Goal: Information Seeking & Learning: Learn about a topic

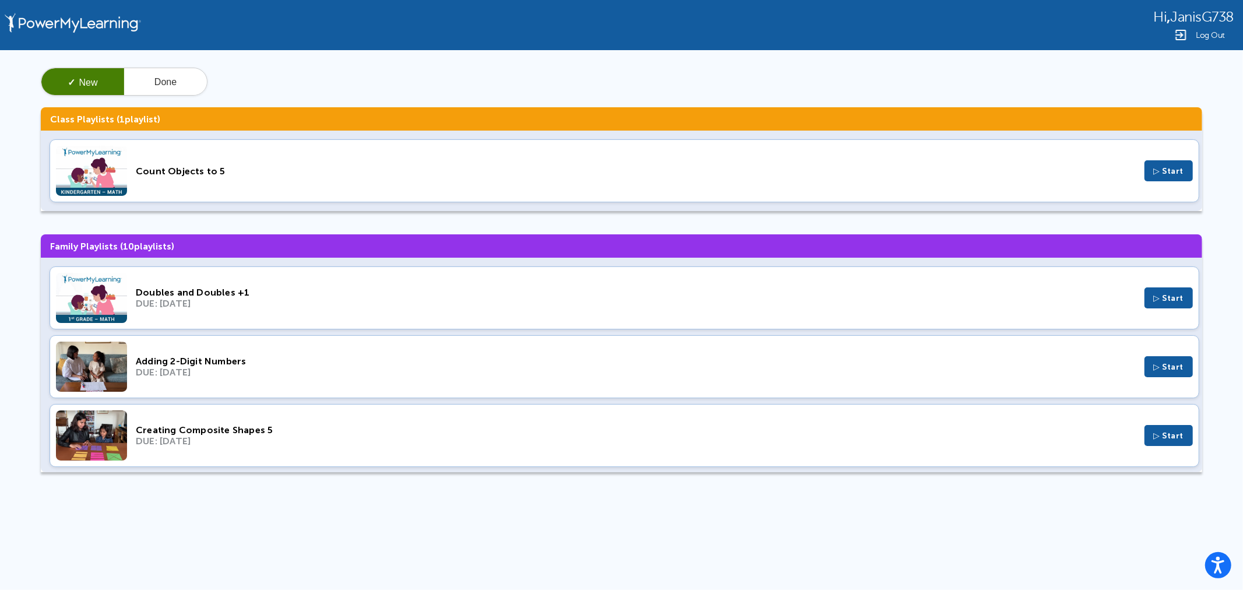
click at [174, 173] on div "Count Objects to 5" at bounding box center [636, 171] width 1000 height 11
click at [166, 79] on button "Done" at bounding box center [165, 82] width 83 height 28
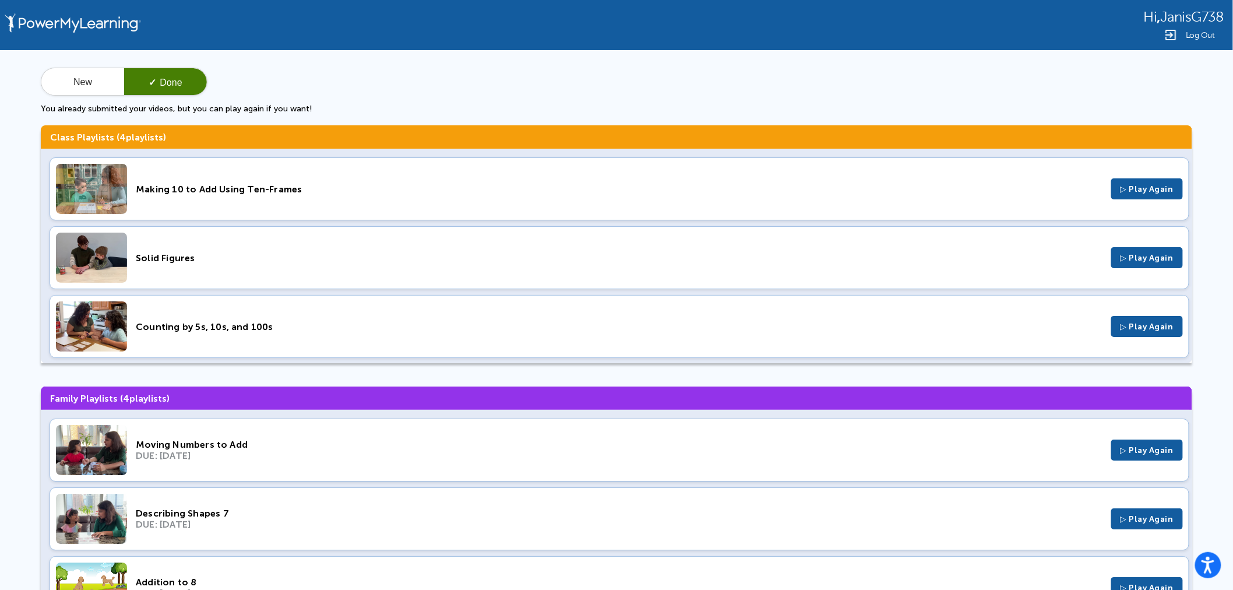
click at [220, 191] on div "Making 10 to Add Using Ten-Frames" at bounding box center [619, 189] width 967 height 11
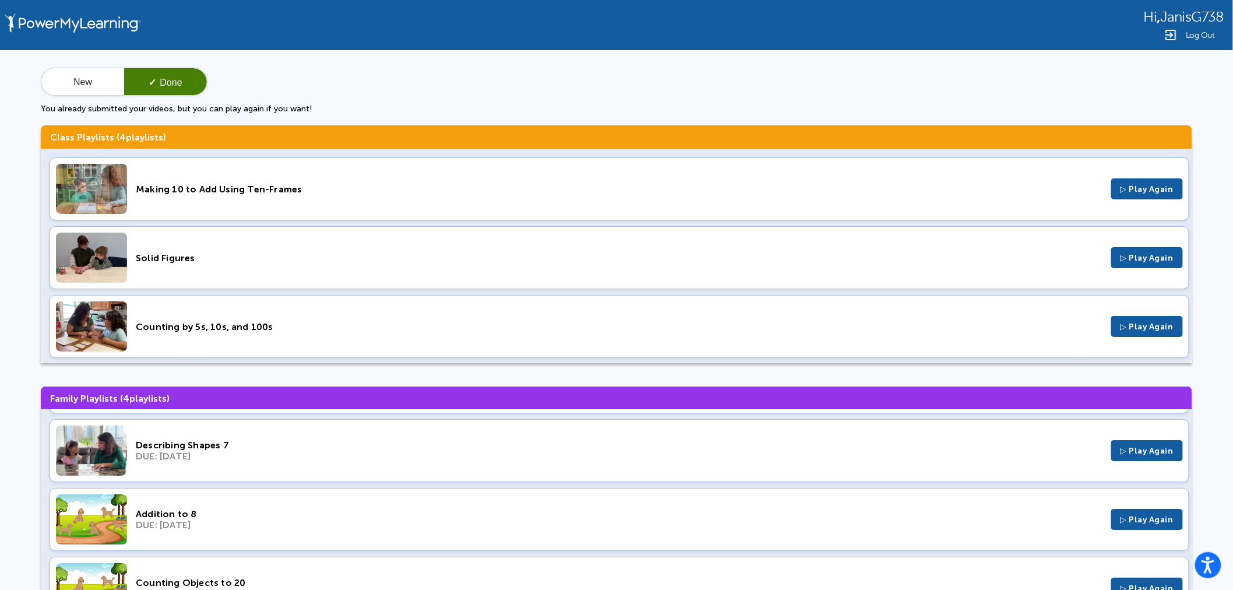
scroll to position [72, 0]
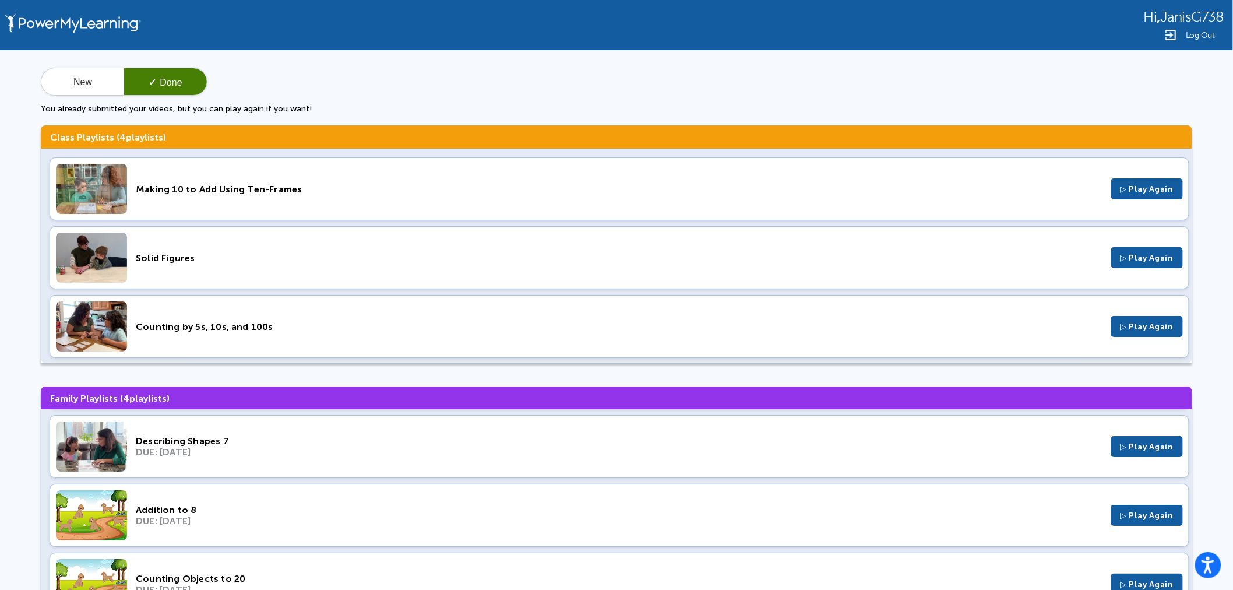
click at [163, 263] on div "Solid Figures" at bounding box center [619, 257] width 967 height 11
click at [166, 448] on div "DUE: Dec 18, 2022" at bounding box center [619, 451] width 967 height 11
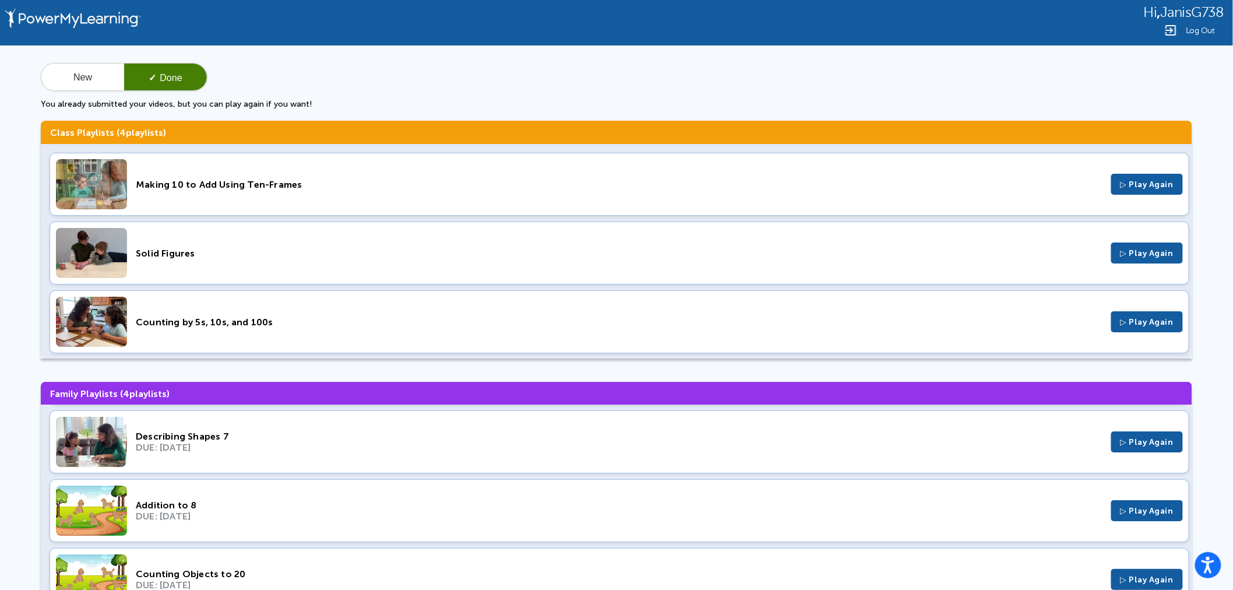
scroll to position [62, 0]
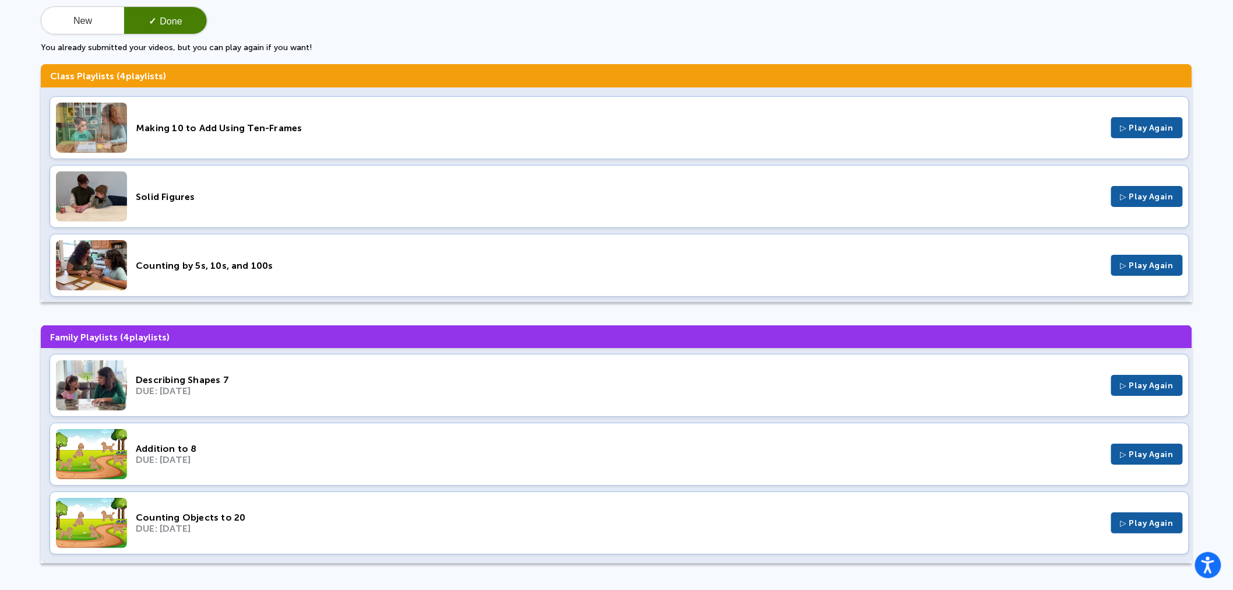
click at [170, 452] on div "Addition to 8" at bounding box center [619, 448] width 967 height 11
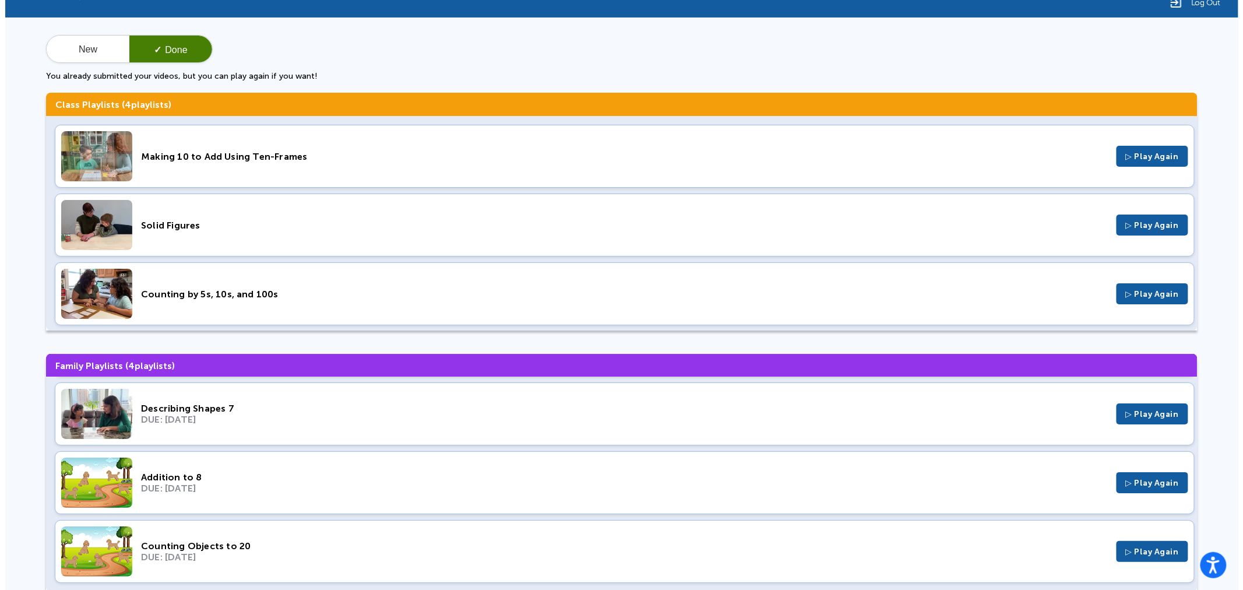
scroll to position [0, 0]
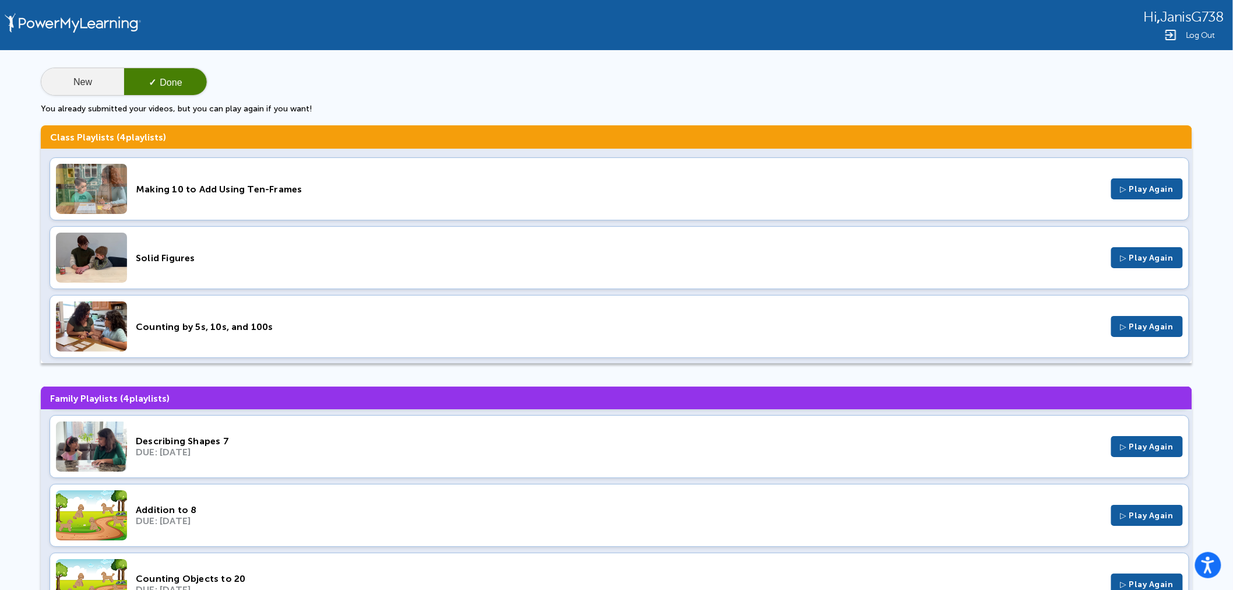
click at [77, 80] on button "New" at bounding box center [82, 82] width 83 height 28
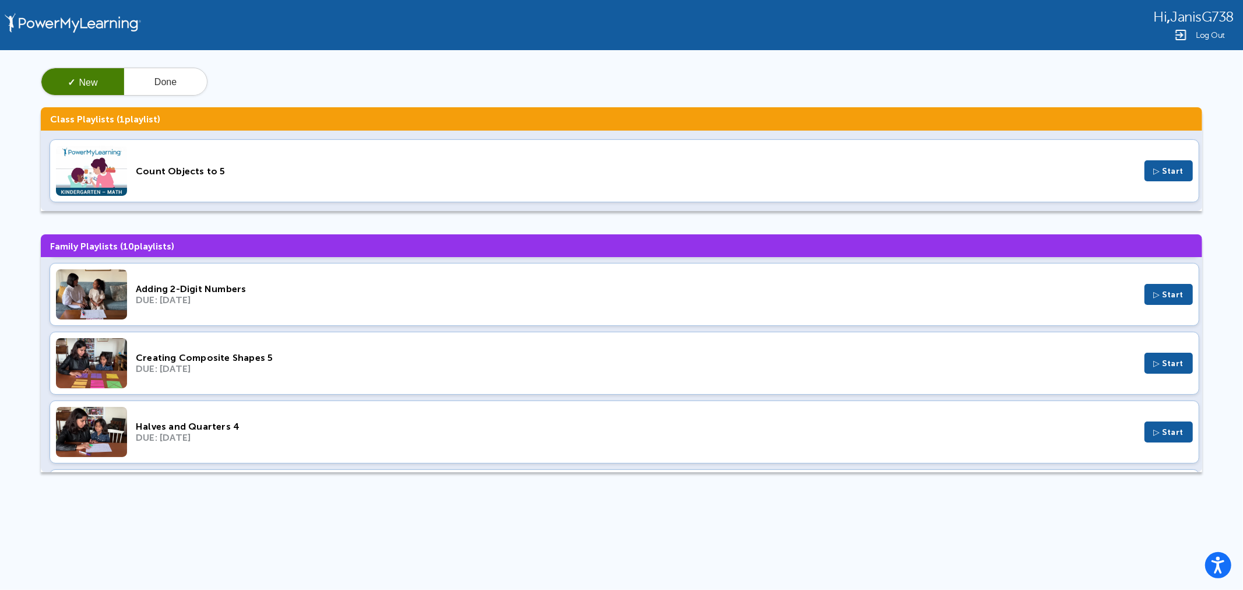
click at [216, 295] on div "DUE: Feb 19, 2023" at bounding box center [636, 299] width 1000 height 11
click at [219, 426] on div "Halves and Quarters 4" at bounding box center [636, 426] width 1000 height 11
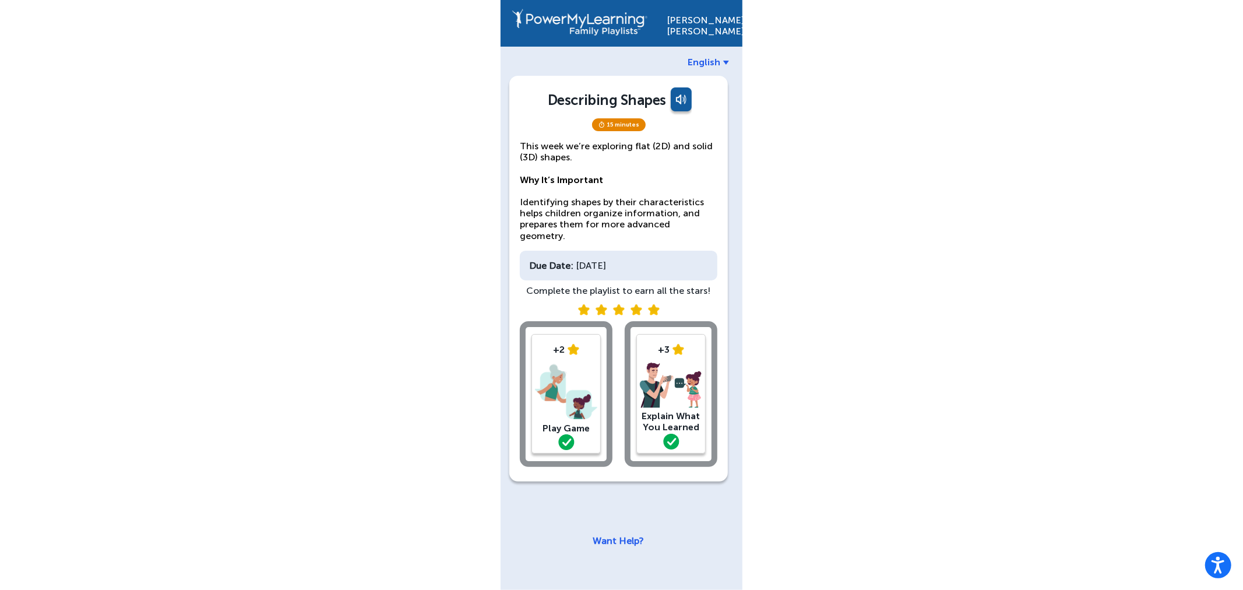
click at [566, 392] on img at bounding box center [566, 391] width 62 height 61
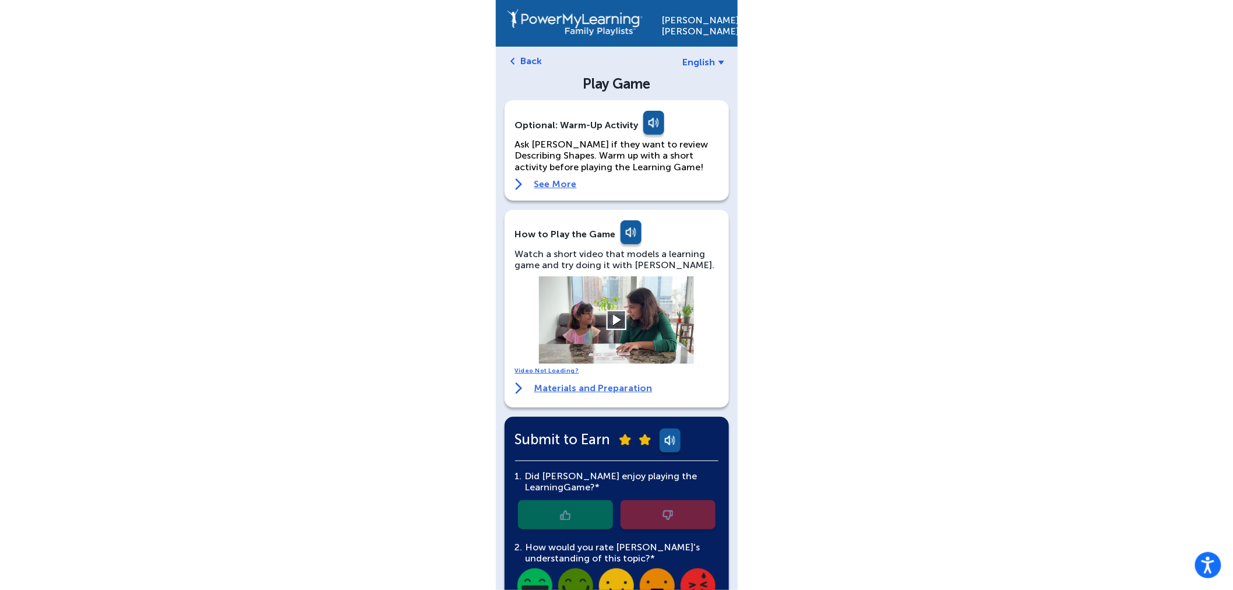
click at [614, 319] on button at bounding box center [617, 320] width 20 height 20
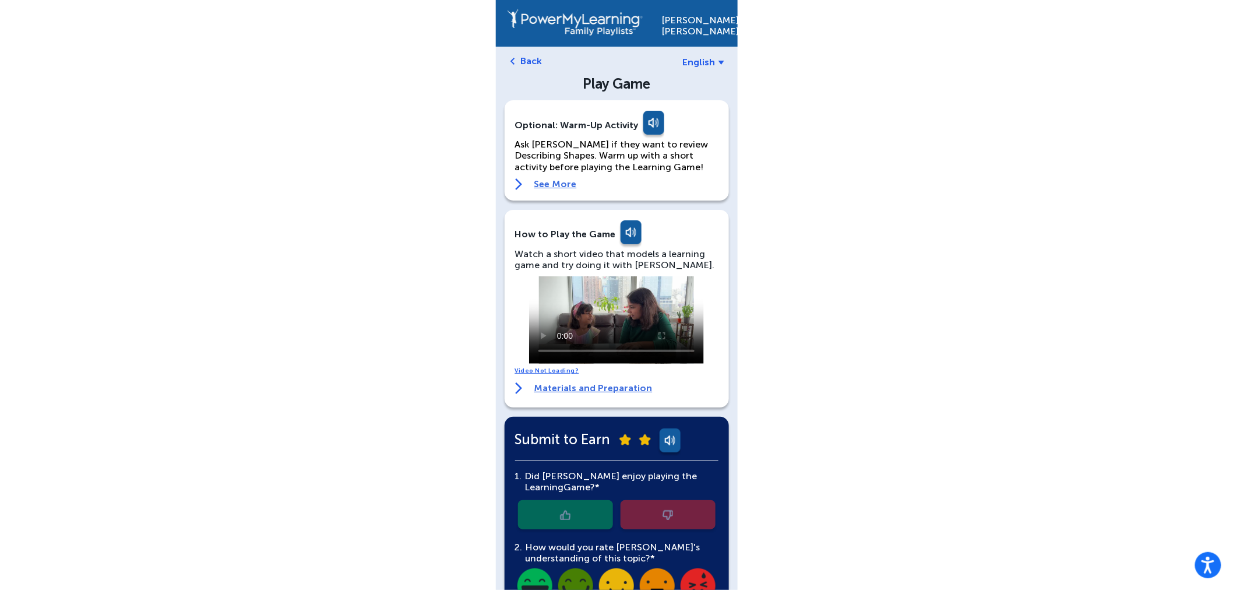
click at [703, 59] on span "English" at bounding box center [699, 62] width 33 height 11
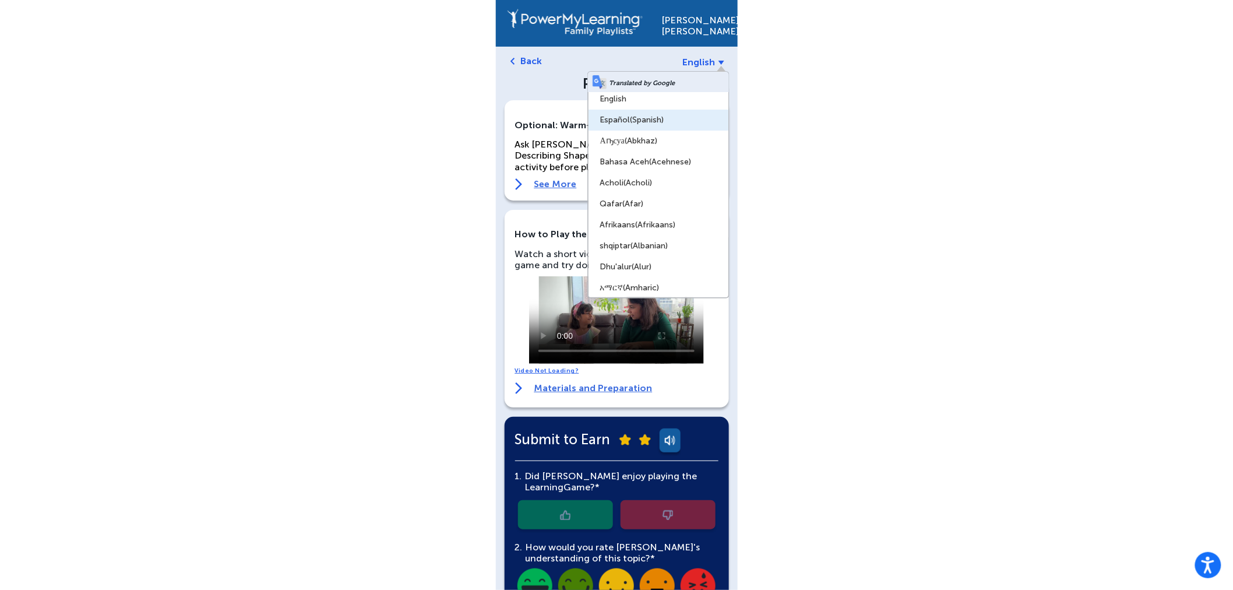
click at [642, 115] on span "(Spanish)" at bounding box center [648, 120] width 34 height 10
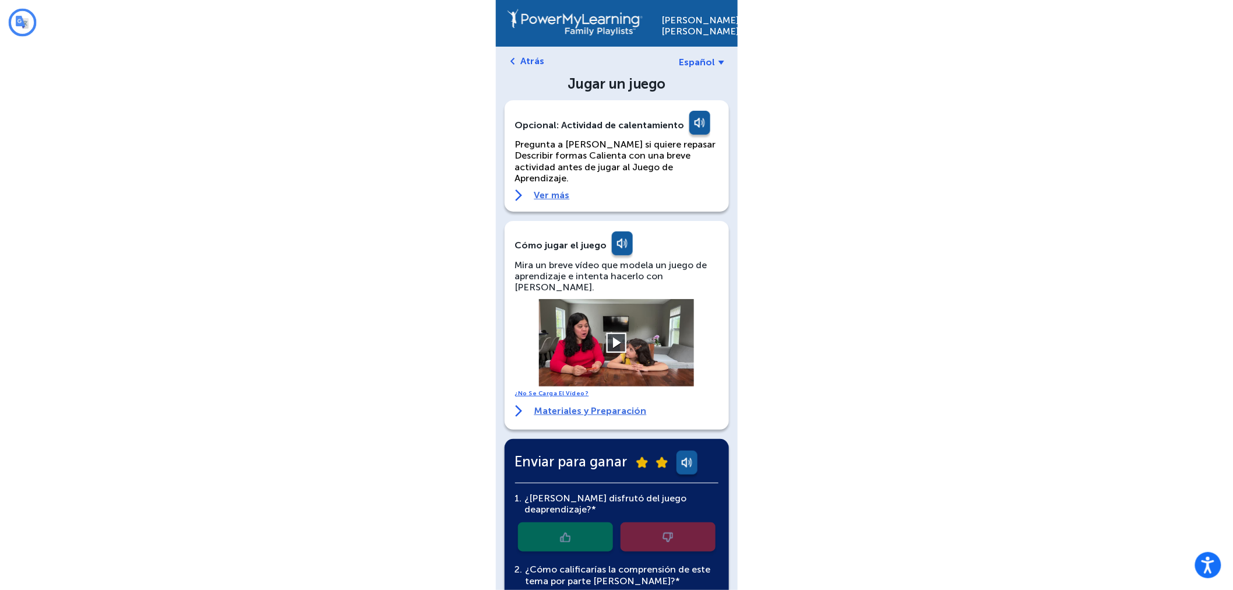
click at [613, 332] on button at bounding box center [617, 342] width 20 height 20
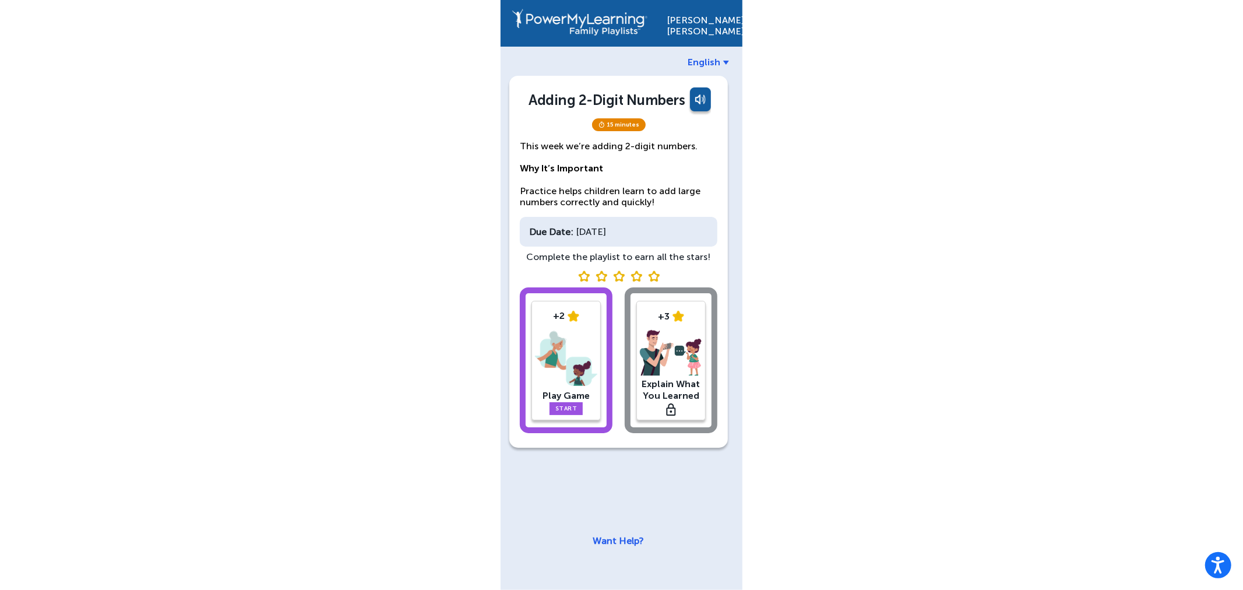
click at [592, 386] on img at bounding box center [566, 358] width 62 height 61
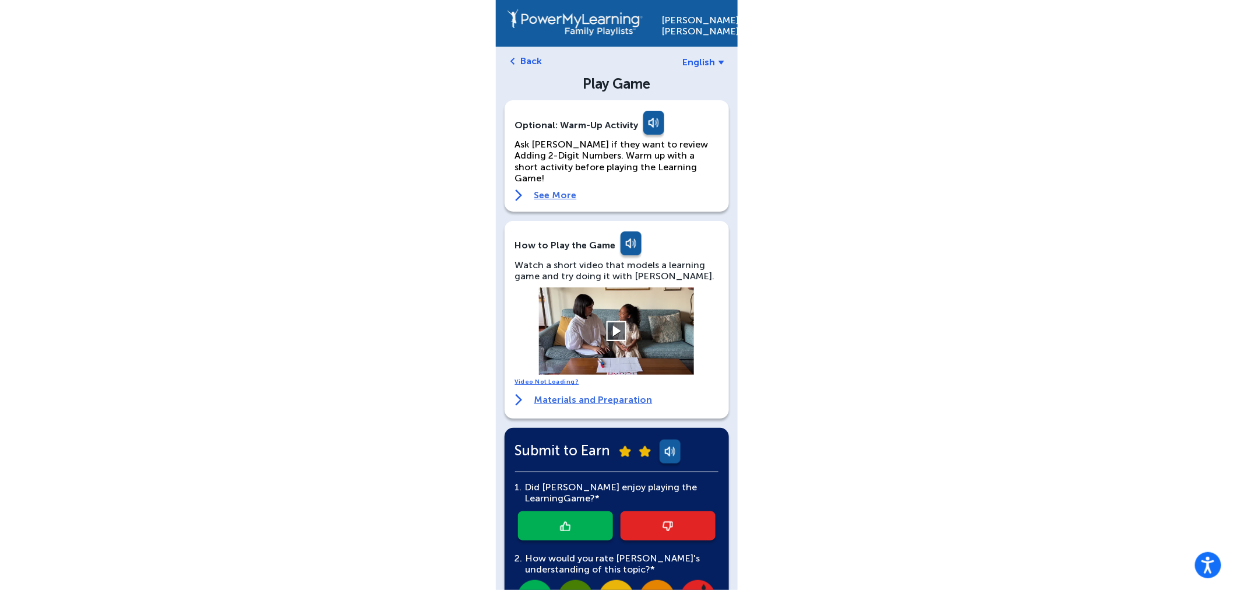
click at [618, 321] on button at bounding box center [617, 331] width 20 height 20
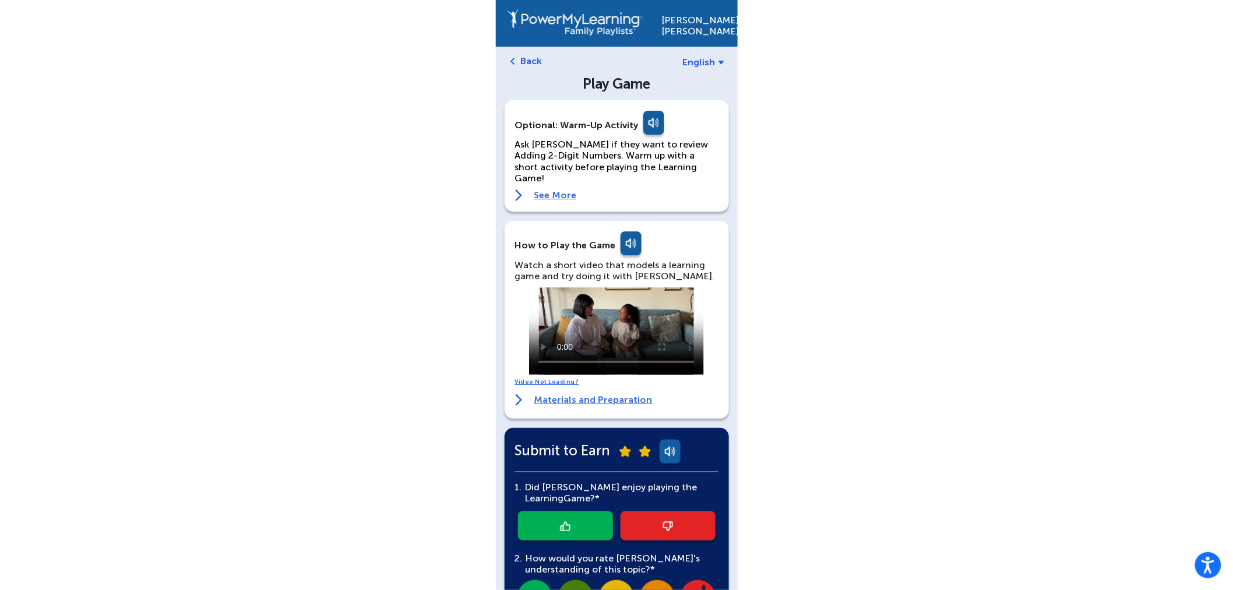
click at [710, 57] on span "English" at bounding box center [699, 62] width 33 height 11
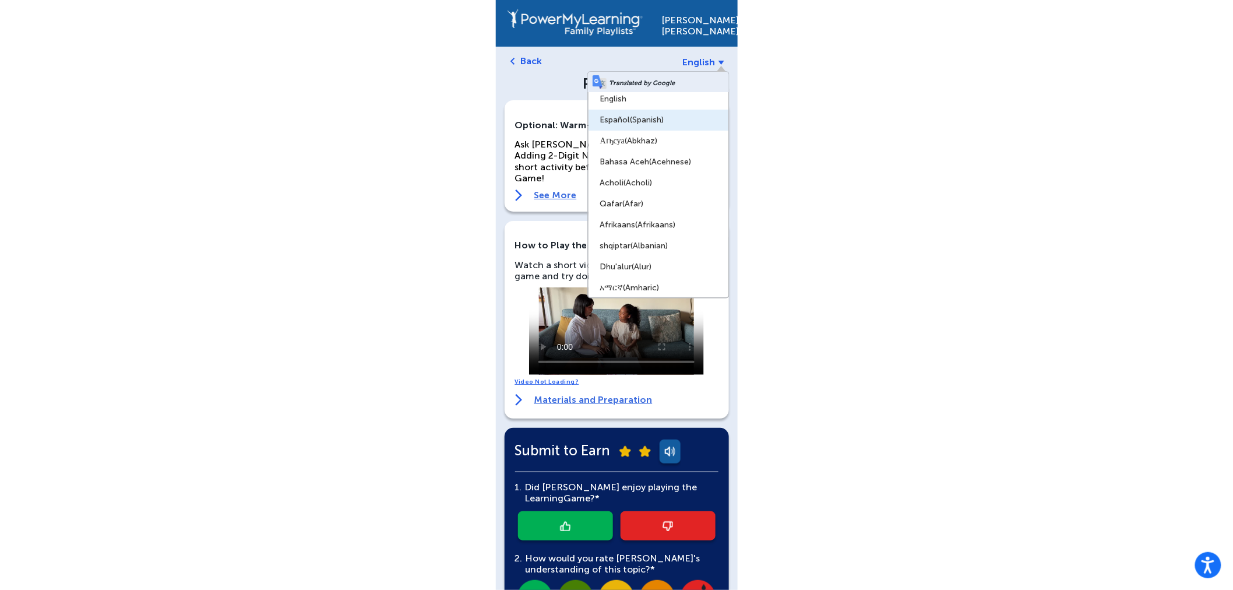
click at [656, 114] on link "Español (Spanish)" at bounding box center [659, 120] width 140 height 21
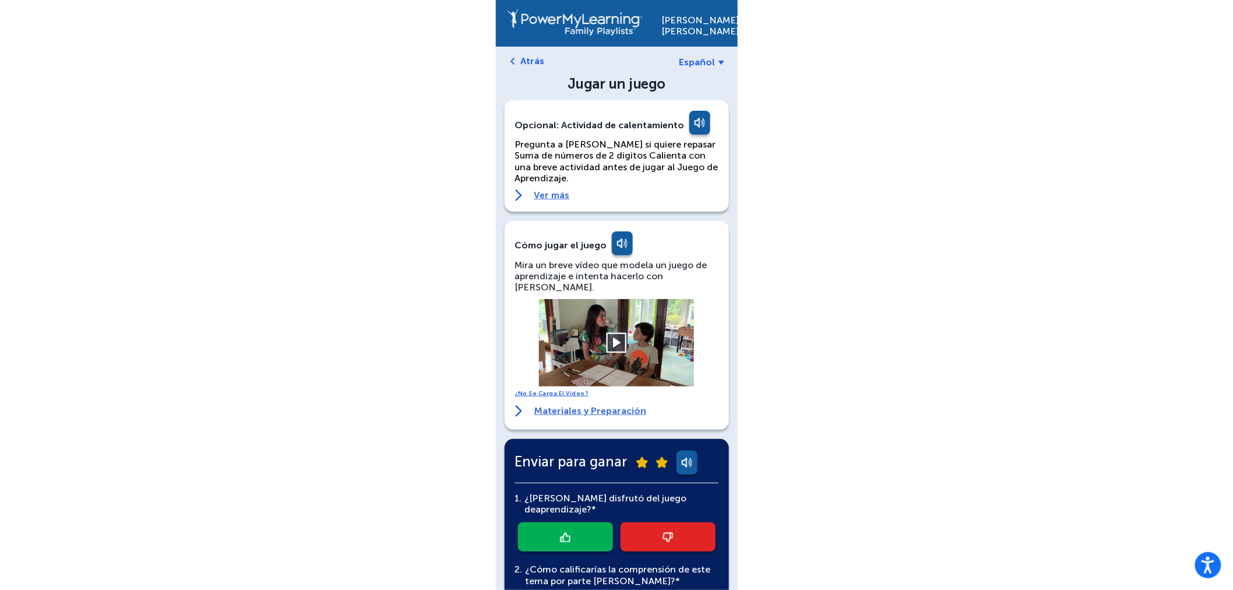
click at [619, 332] on button at bounding box center [617, 342] width 20 height 20
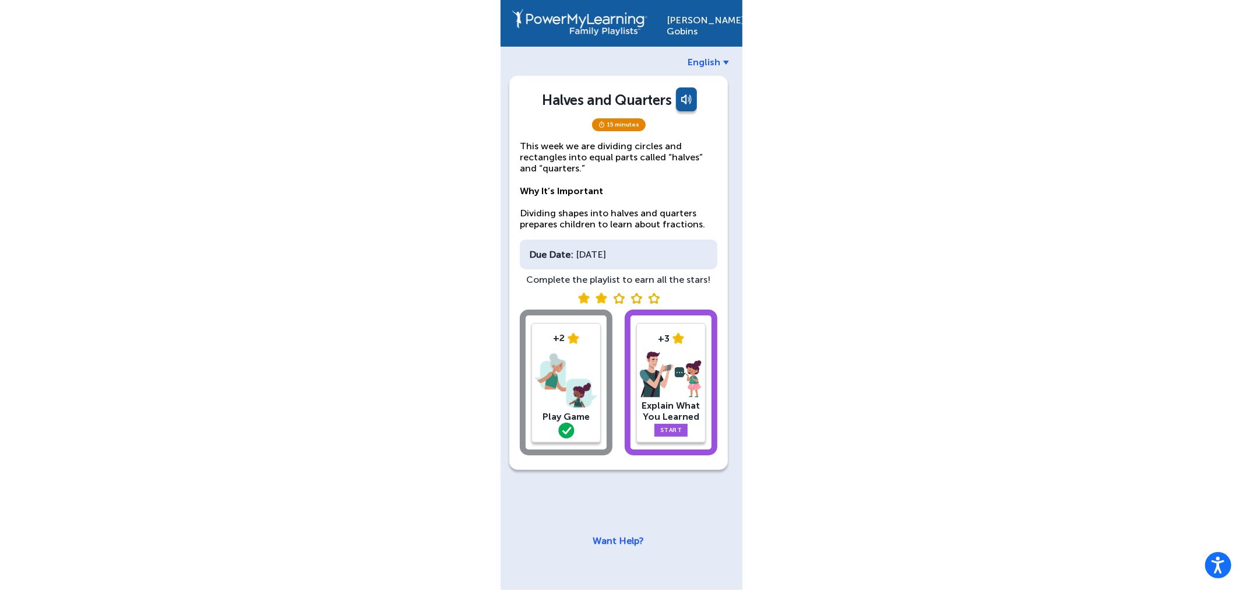
click at [562, 374] on img at bounding box center [566, 380] width 62 height 61
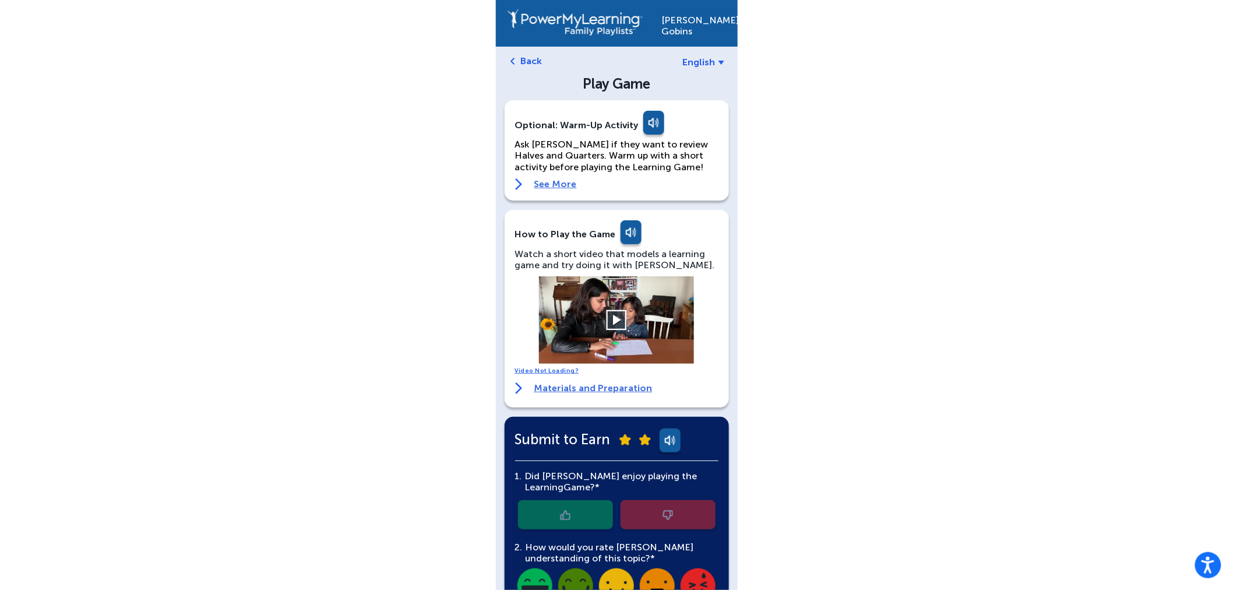
click at [613, 315] on button at bounding box center [617, 320] width 20 height 20
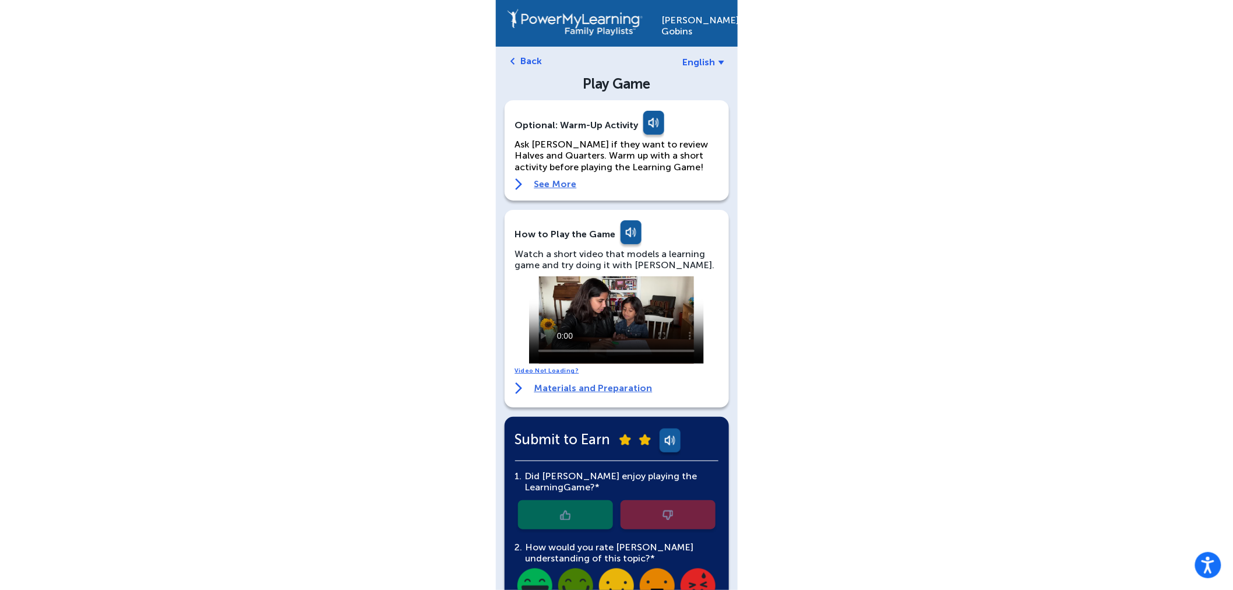
click at [711, 61] on span "English" at bounding box center [699, 62] width 33 height 11
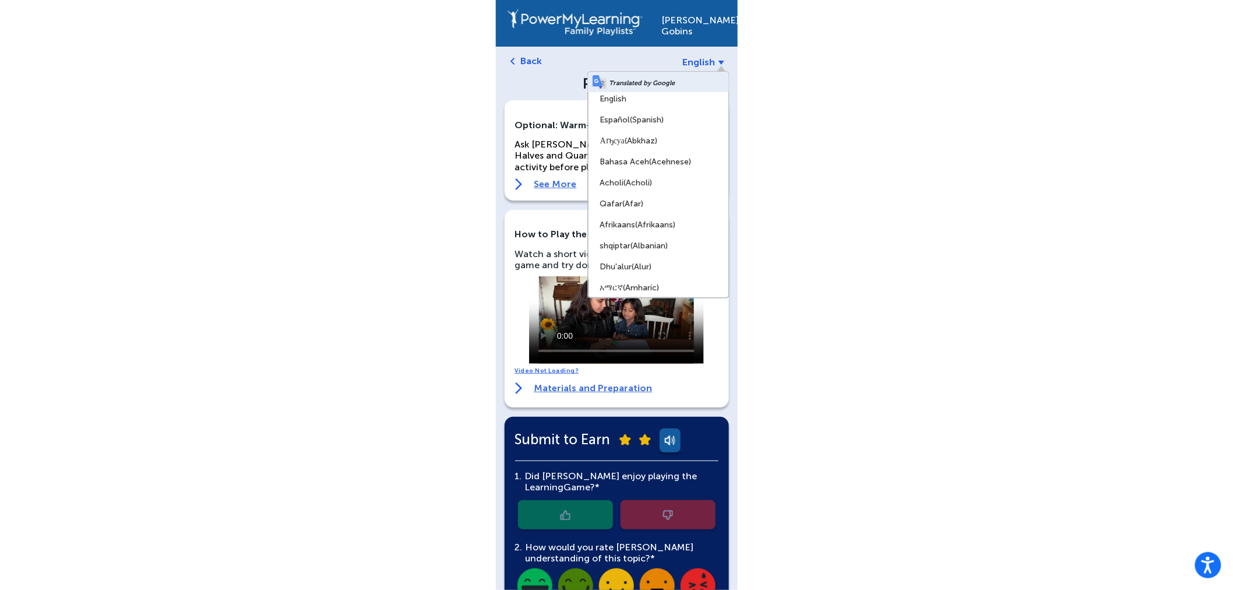
click at [650, 124] on span "(Spanish)" at bounding box center [648, 120] width 34 height 10
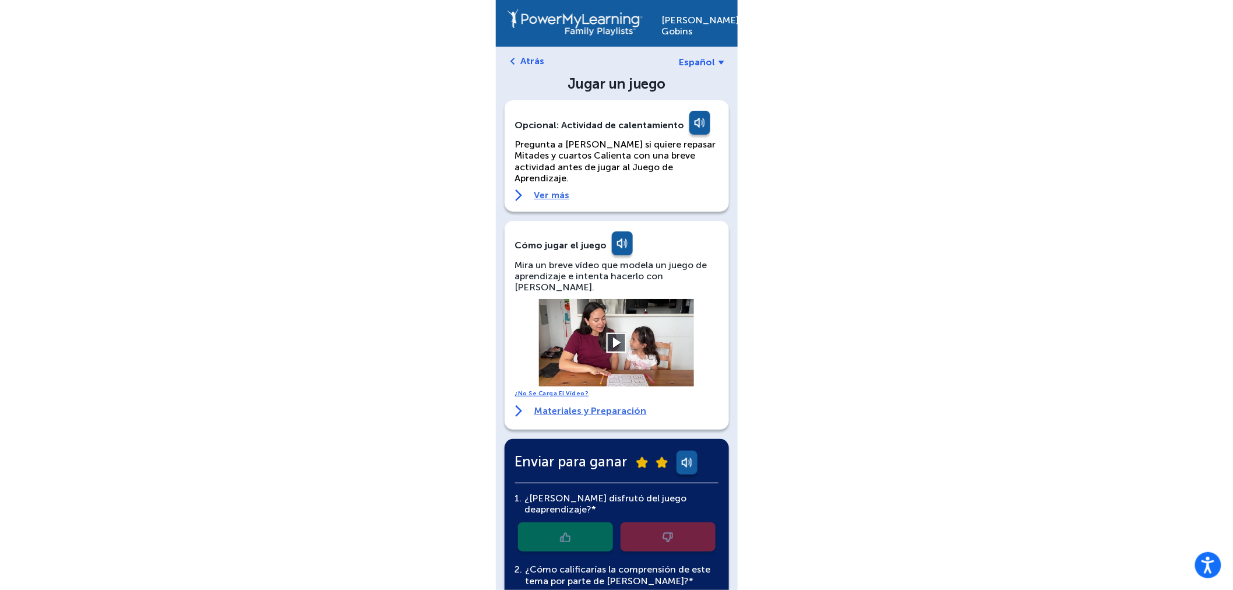
click at [613, 332] on button at bounding box center [617, 342] width 20 height 20
